Goal: Transaction & Acquisition: Purchase product/service

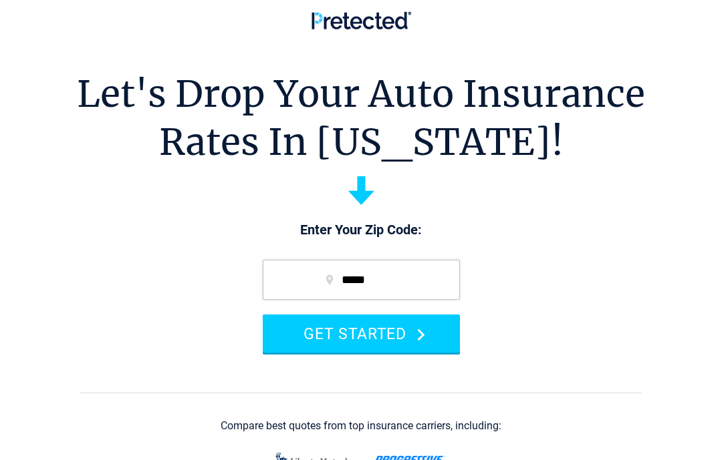
click at [424, 345] on button "GET STARTED" at bounding box center [361, 334] width 197 height 38
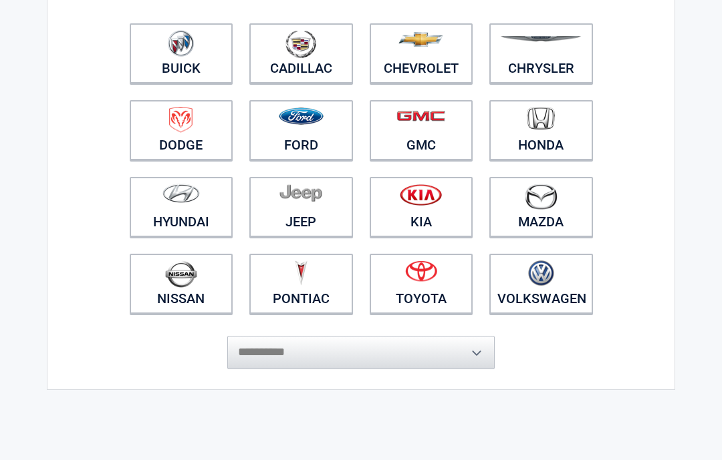
scroll to position [160, 0]
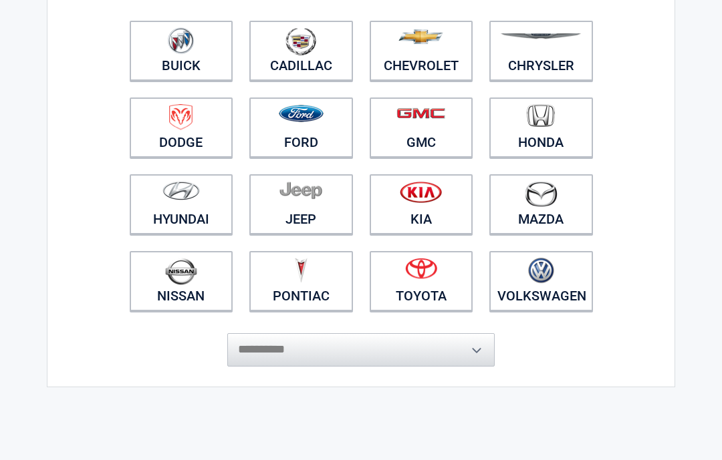
click at [224, 276] on figure at bounding box center [182, 273] width 88 height 30
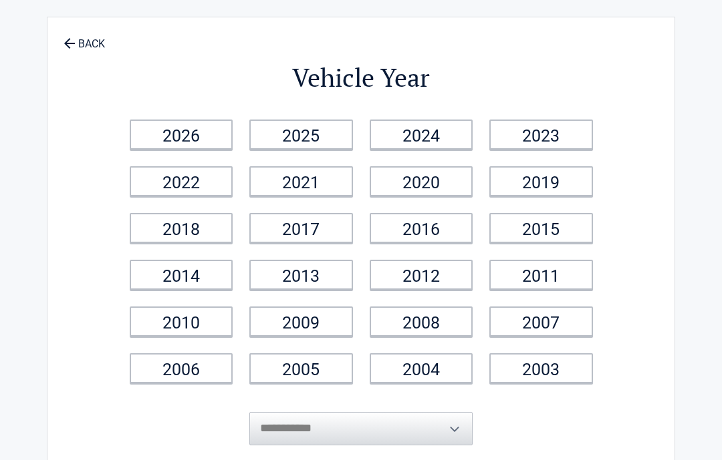
scroll to position [0, 0]
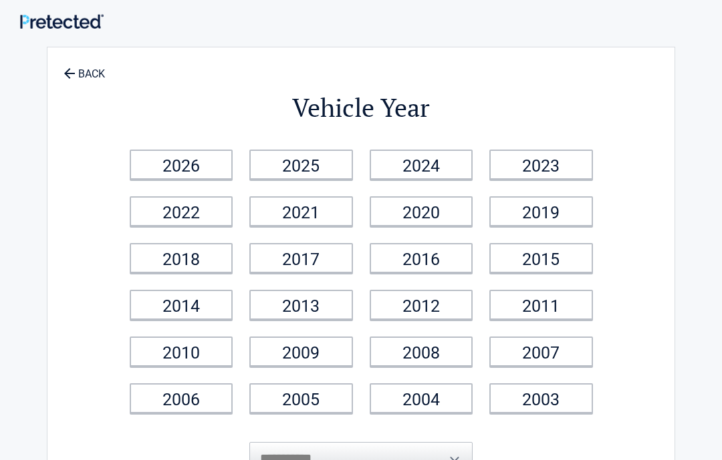
click at [222, 265] on link "2018" at bounding box center [182, 258] width 104 height 30
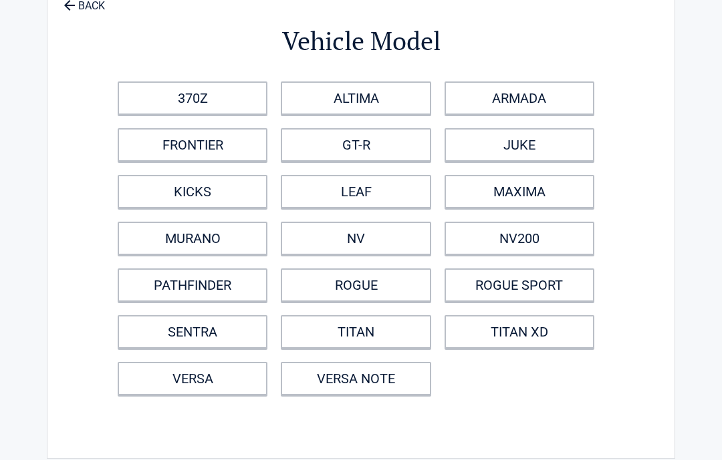
scroll to position [69, 0]
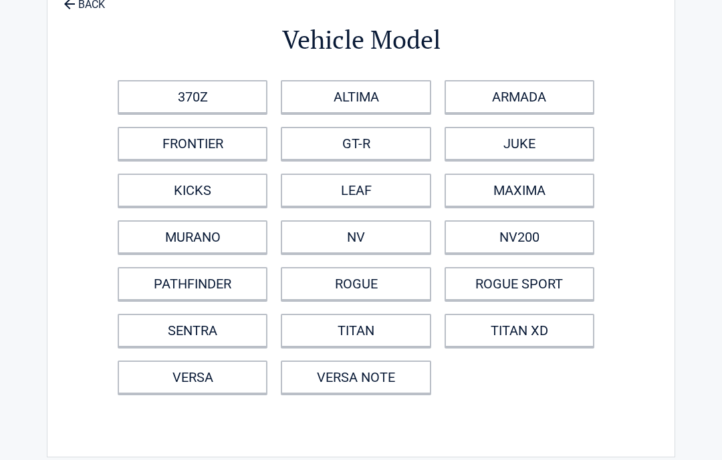
click at [408, 272] on link "ROGUE" at bounding box center [356, 284] width 150 height 33
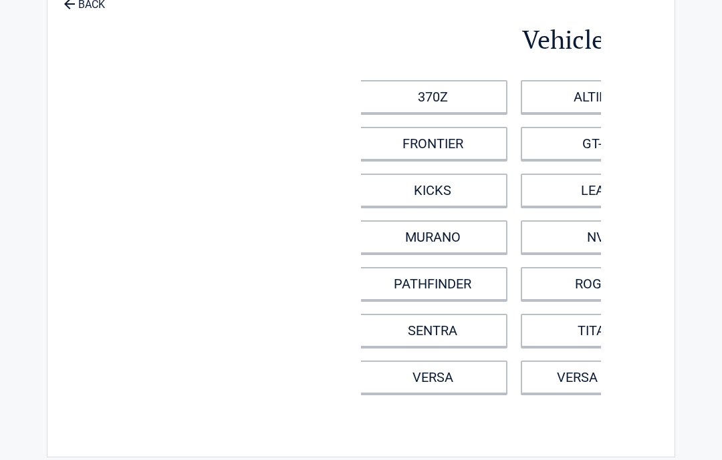
click at [400, 291] on div "**********" at bounding box center [361, 217] width 628 height 480
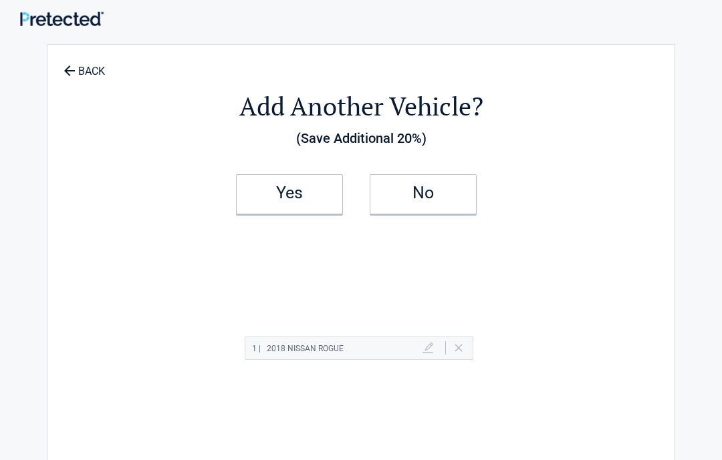
scroll to position [0, 0]
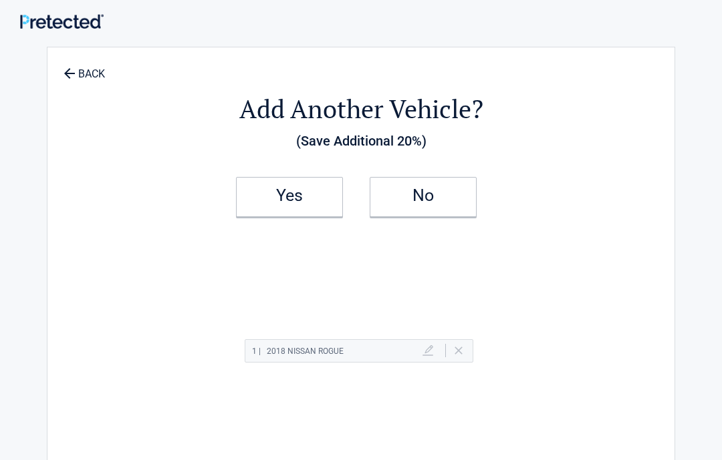
click at [455, 210] on link "No" at bounding box center [422, 197] width 107 height 40
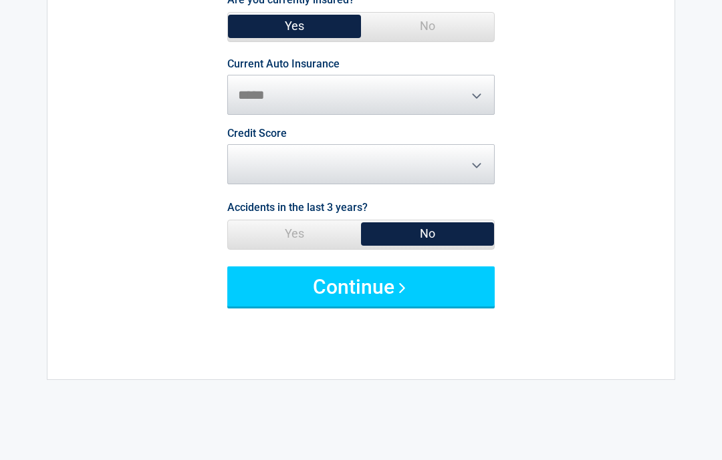
scroll to position [148, 0]
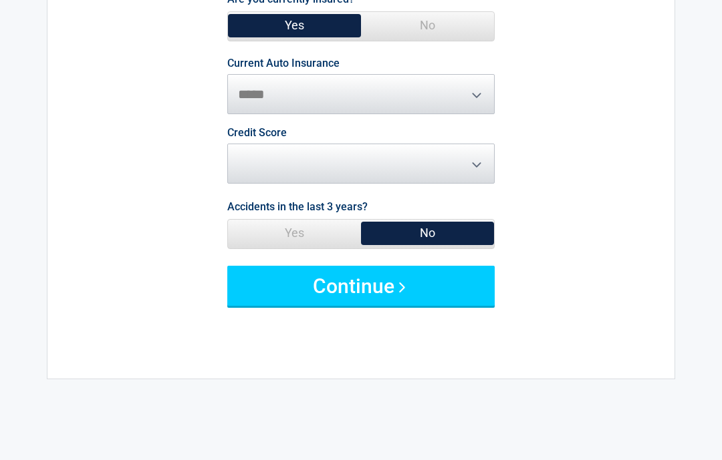
click at [450, 286] on button "Continue" at bounding box center [360, 286] width 267 height 40
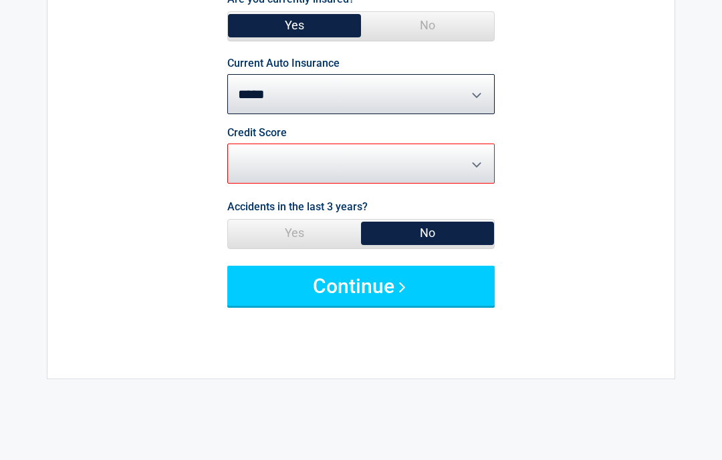
click at [490, 172] on select "********* **** ******* ****" at bounding box center [360, 164] width 267 height 40
click at [489, 168] on select "********* **** ******* ****" at bounding box center [360, 164] width 267 height 40
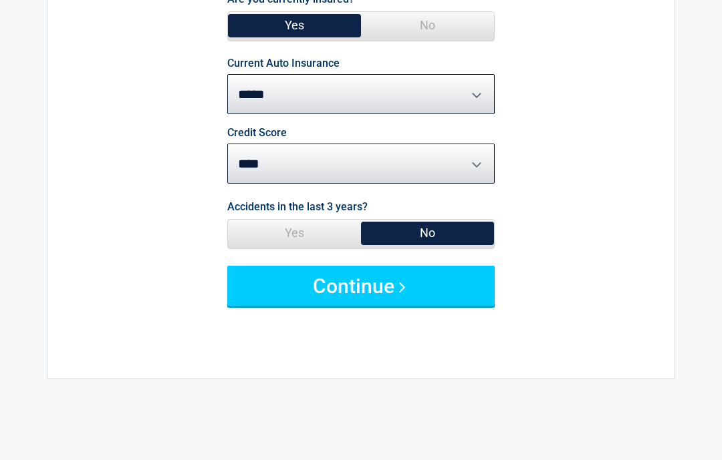
select select "*********"
click at [441, 295] on button "Continue" at bounding box center [360, 286] width 267 height 40
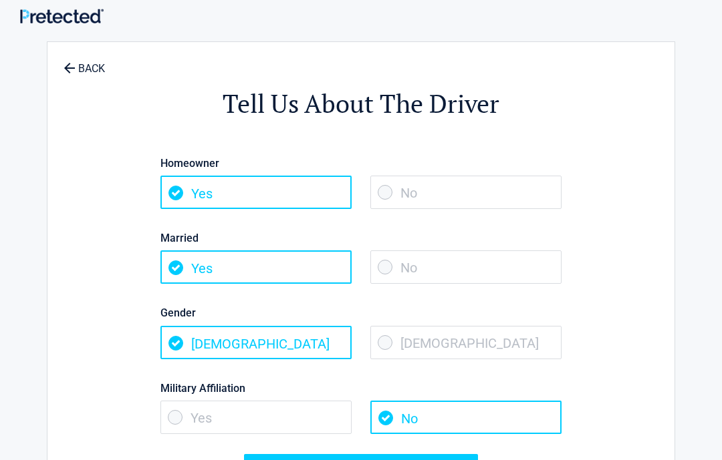
scroll to position [0, 0]
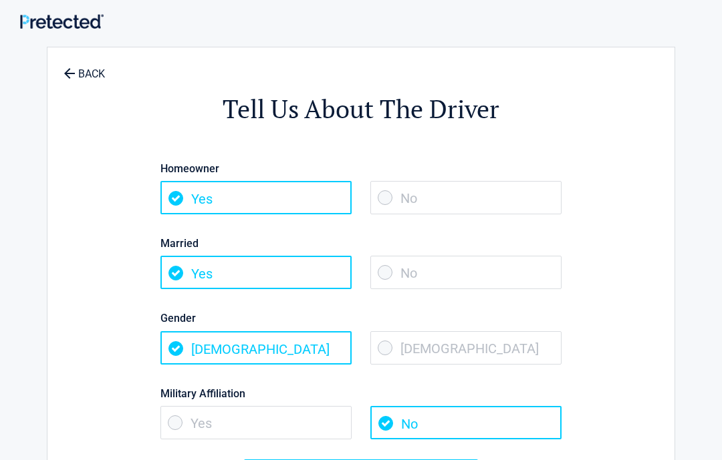
click at [458, 207] on span "No" at bounding box center [465, 197] width 191 height 33
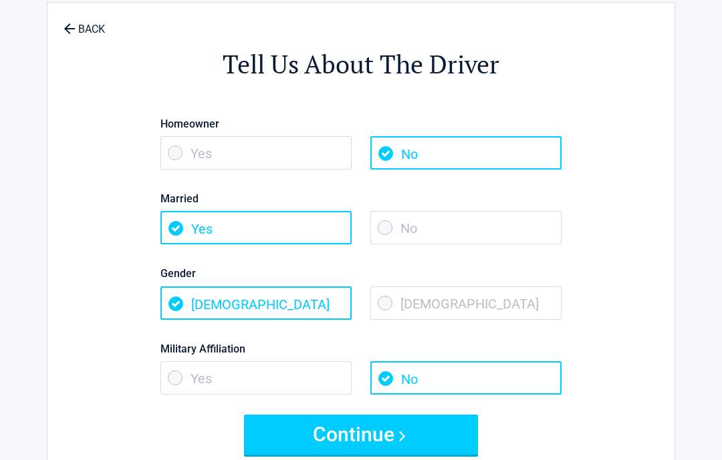
click at [405, 224] on span "No" at bounding box center [465, 228] width 191 height 33
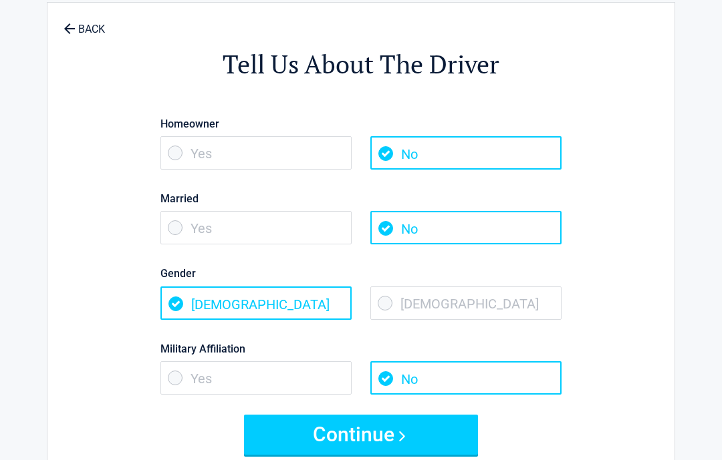
click at [403, 296] on span "Female" at bounding box center [465, 303] width 191 height 33
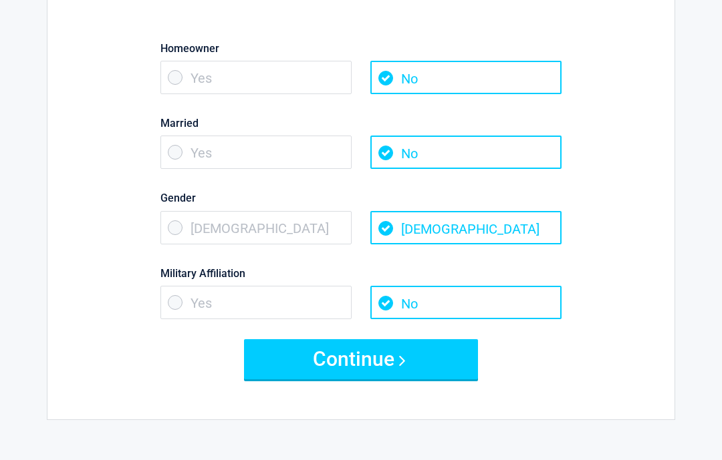
scroll to position [122, 0]
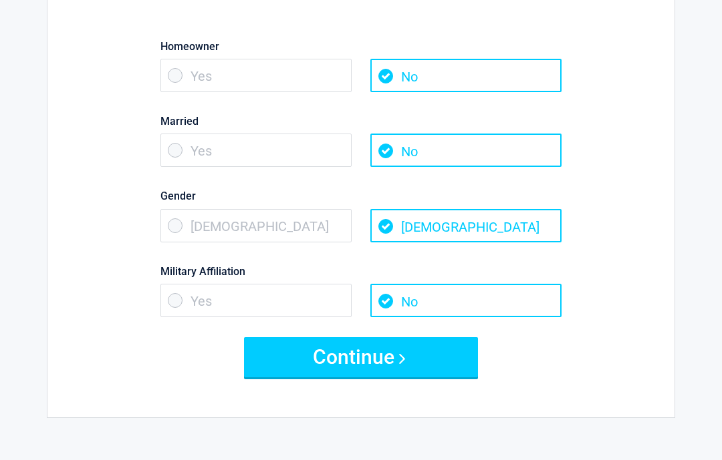
click at [381, 351] on button "Continue" at bounding box center [361, 357] width 234 height 40
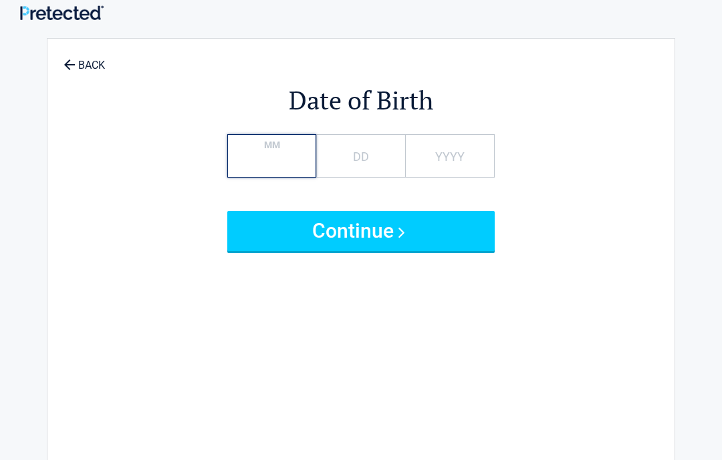
scroll to position [0, 0]
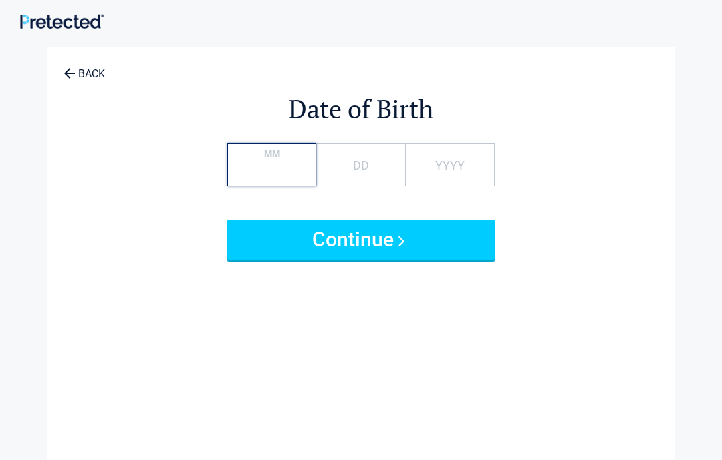
type input "**"
type input "*"
click at [373, 184] on input "*" at bounding box center [360, 164] width 89 height 43
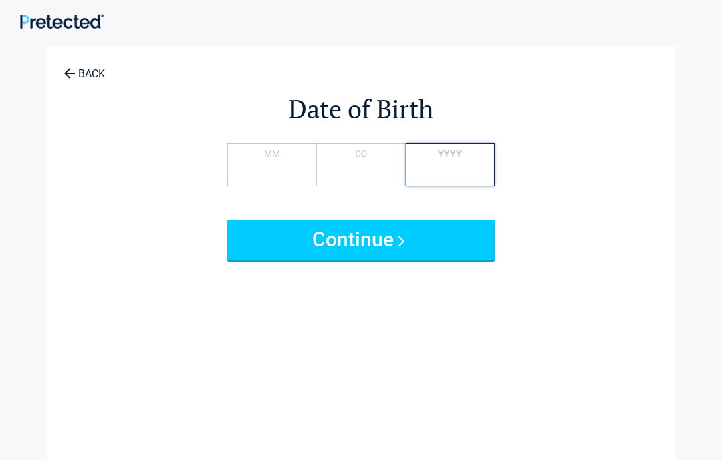
click at [406, 174] on input "YYYY" at bounding box center [450, 164] width 89 height 43
click at [390, 171] on input "*" at bounding box center [360, 164] width 89 height 43
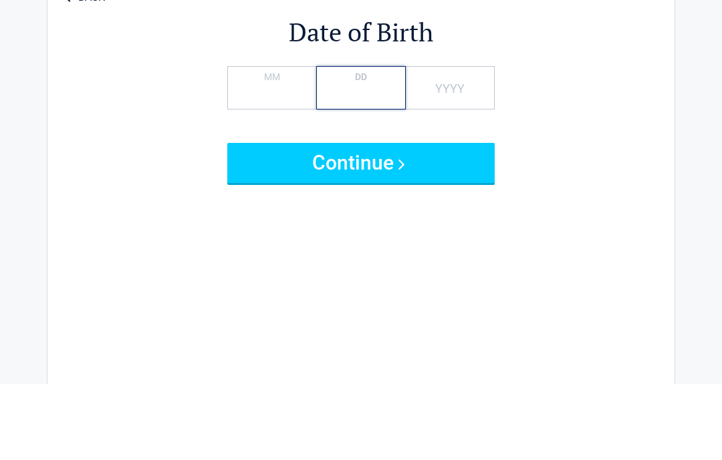
click at [399, 143] on input "*" at bounding box center [360, 164] width 89 height 43
click at [403, 143] on input "*" at bounding box center [360, 164] width 89 height 43
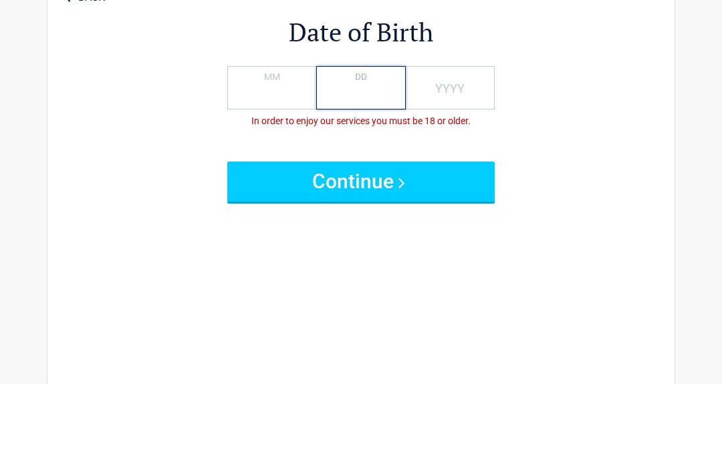
type input "*"
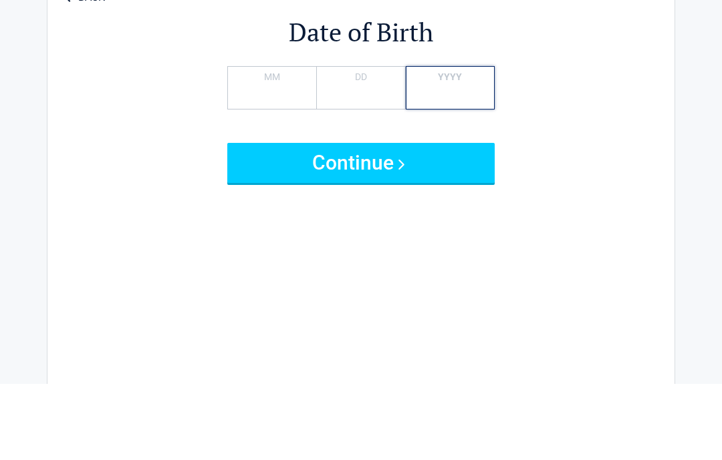
type input "****"
click at [470, 220] on button "Continue" at bounding box center [360, 240] width 267 height 40
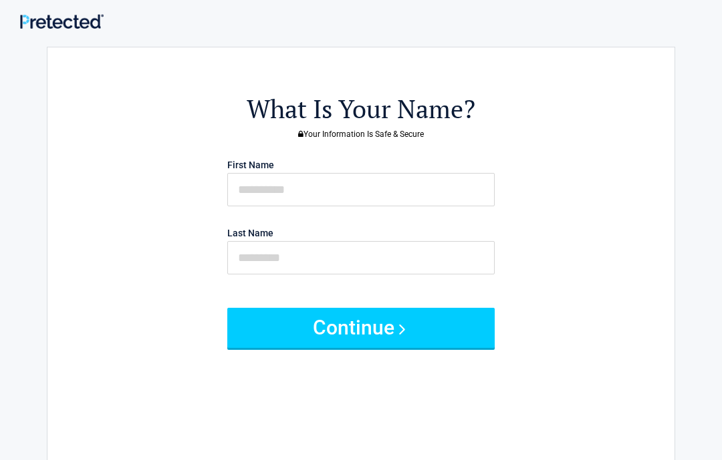
click at [377, 325] on button "Continue" at bounding box center [360, 328] width 267 height 40
